Goal: Check status: Check status

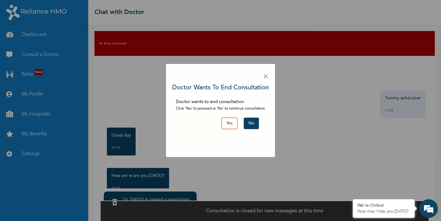
scroll to position [967, 0]
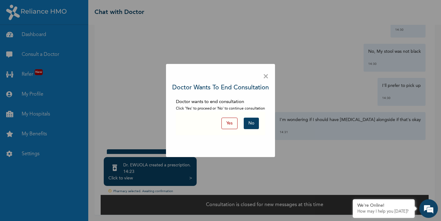
click at [232, 122] on button "Yes" at bounding box center [230, 122] width 16 height 11
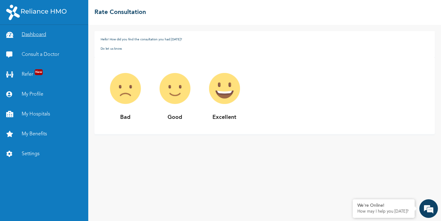
click at [38, 36] on link "Dashboard" at bounding box center [44, 35] width 88 height 20
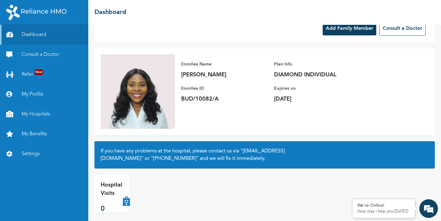
scroll to position [20, 0]
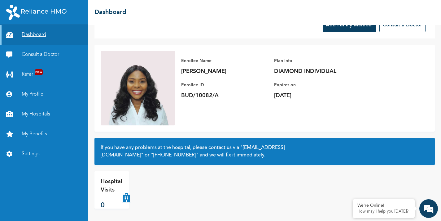
click at [38, 39] on link "Dashboard" at bounding box center [44, 35] width 88 height 20
click at [40, 55] on link "Consult a Doctor" at bounding box center [44, 55] width 88 height 20
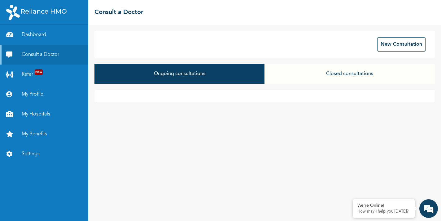
click at [355, 74] on button "Closed consultations" at bounding box center [350, 74] width 170 height 20
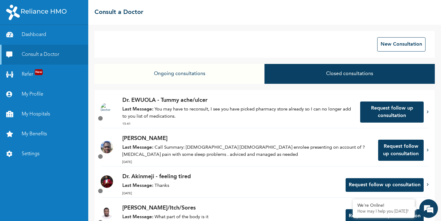
click at [192, 112] on p "Last Message: You may have to reconsult, I see you have picked pharmacy store a…" at bounding box center [238, 113] width 232 height 14
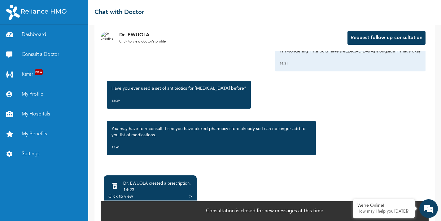
scroll to position [36, 0]
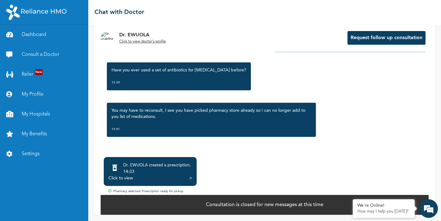
click at [127, 177] on div "Click to view" at bounding box center [120, 178] width 24 height 6
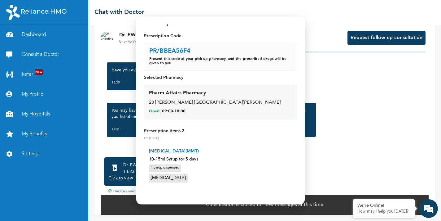
scroll to position [0, 0]
